Goal: Task Accomplishment & Management: Manage account settings

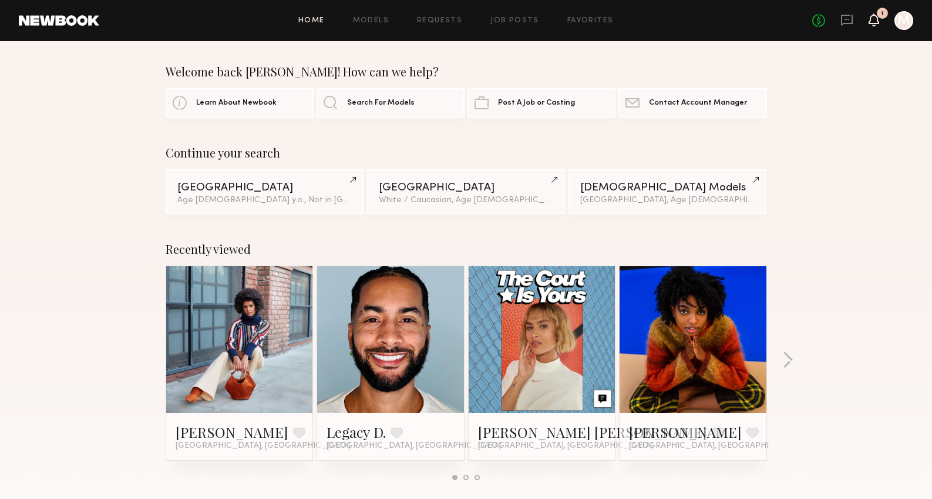
click at [874, 15] on icon at bounding box center [874, 14] width 1 height 1
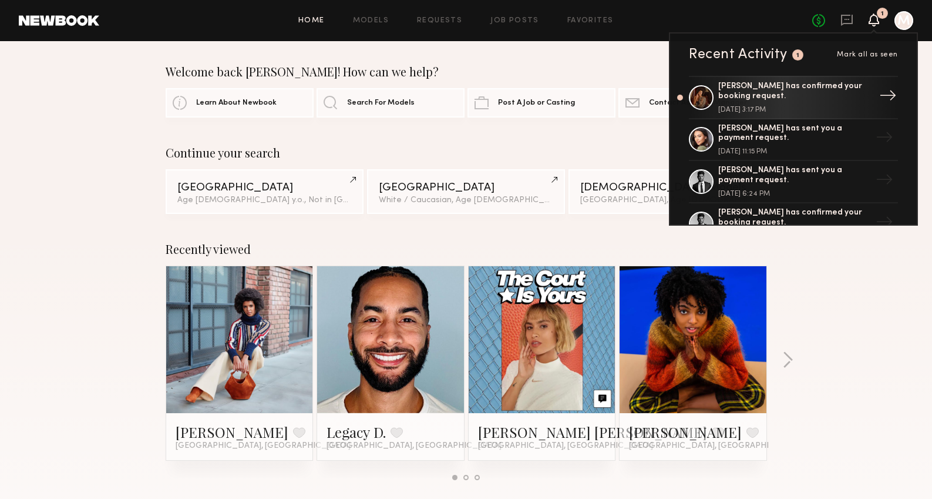
click at [833, 95] on div "[PERSON_NAME] has confirmed your booking request." at bounding box center [795, 92] width 153 height 20
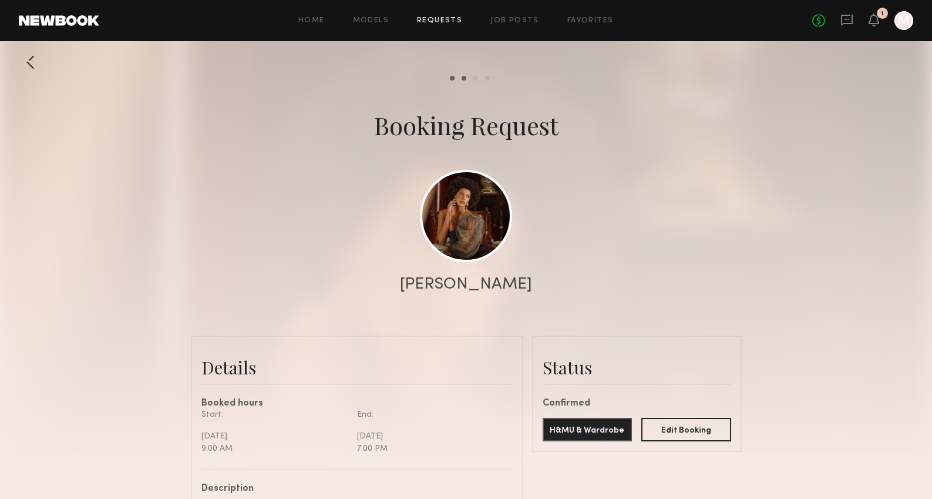
click at [909, 27] on div at bounding box center [904, 20] width 19 height 19
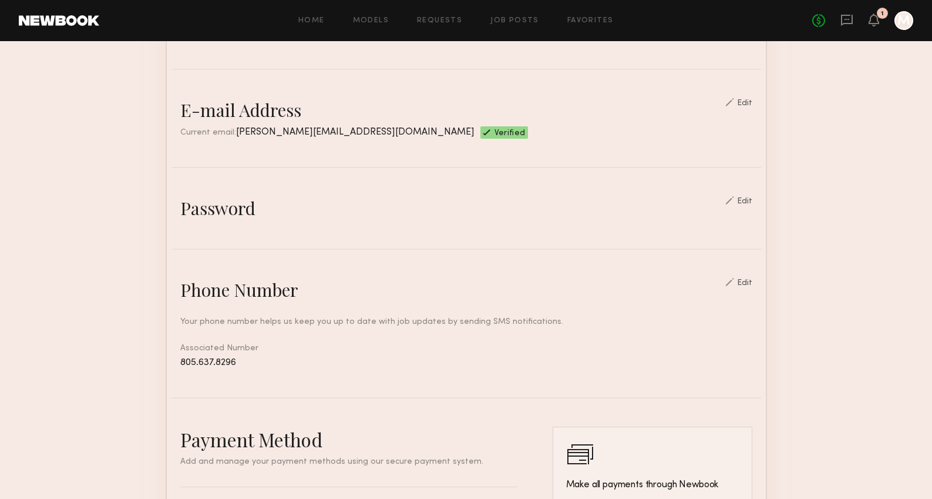
scroll to position [490, 0]
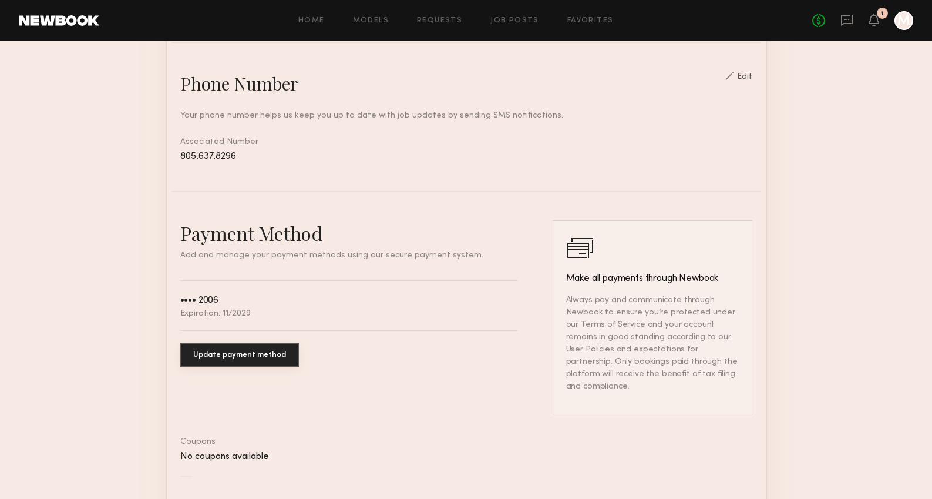
click at [241, 358] on button "Update payment method" at bounding box center [239, 355] width 119 height 24
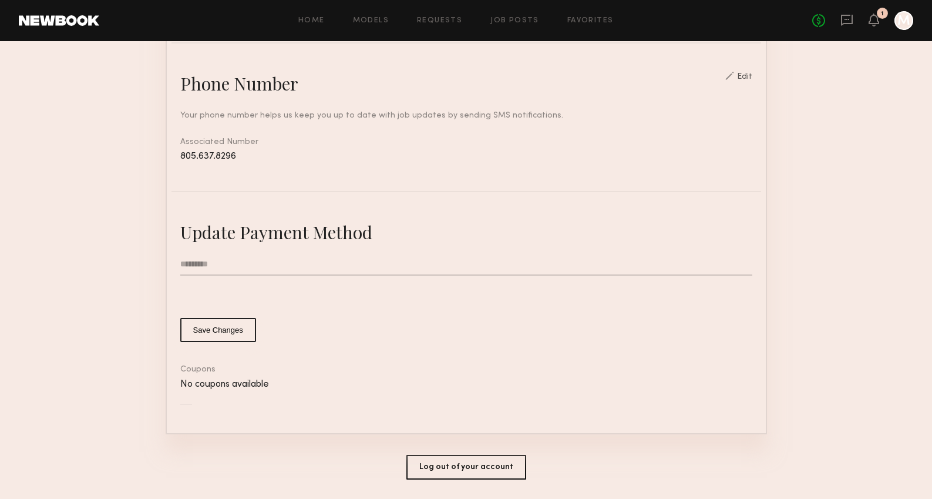
click at [217, 263] on input "text" at bounding box center [466, 264] width 572 height 22
click at [132, 376] on section "Account Settings ACCOUNT INFO PROFILE PAYMENT HISTORY General information Edit …" at bounding box center [466, 44] width 932 height 987
click at [215, 269] on input "text" at bounding box center [466, 264] width 572 height 22
